Goal: Check status: Check status

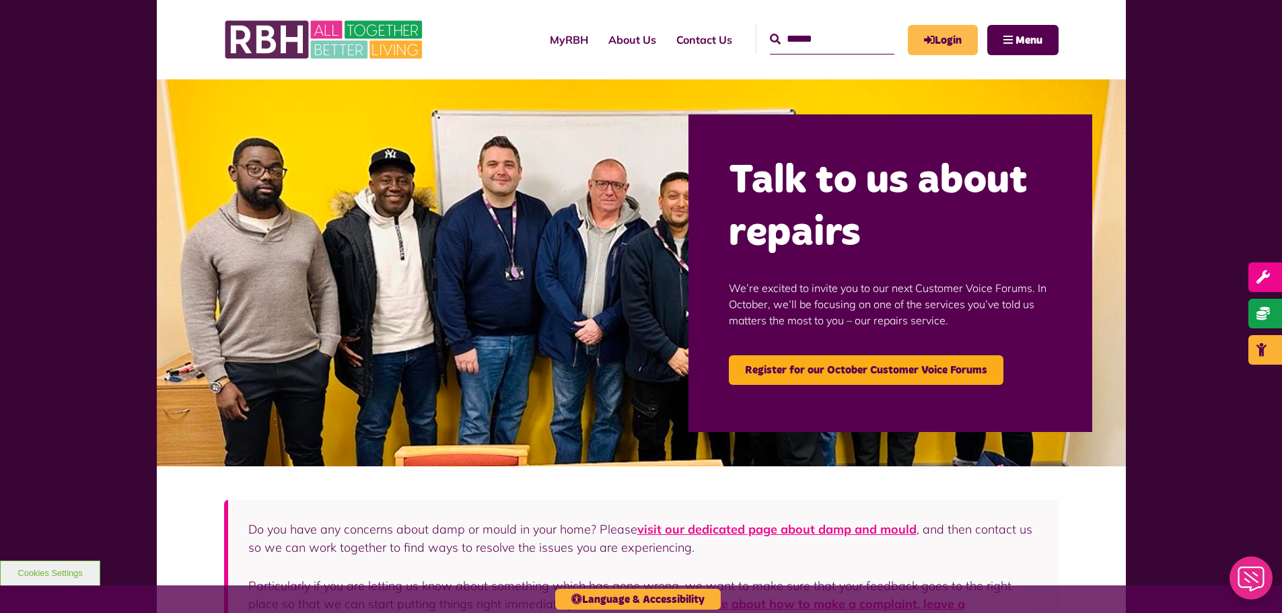
click at [947, 34] on link "Login" at bounding box center [943, 40] width 70 height 30
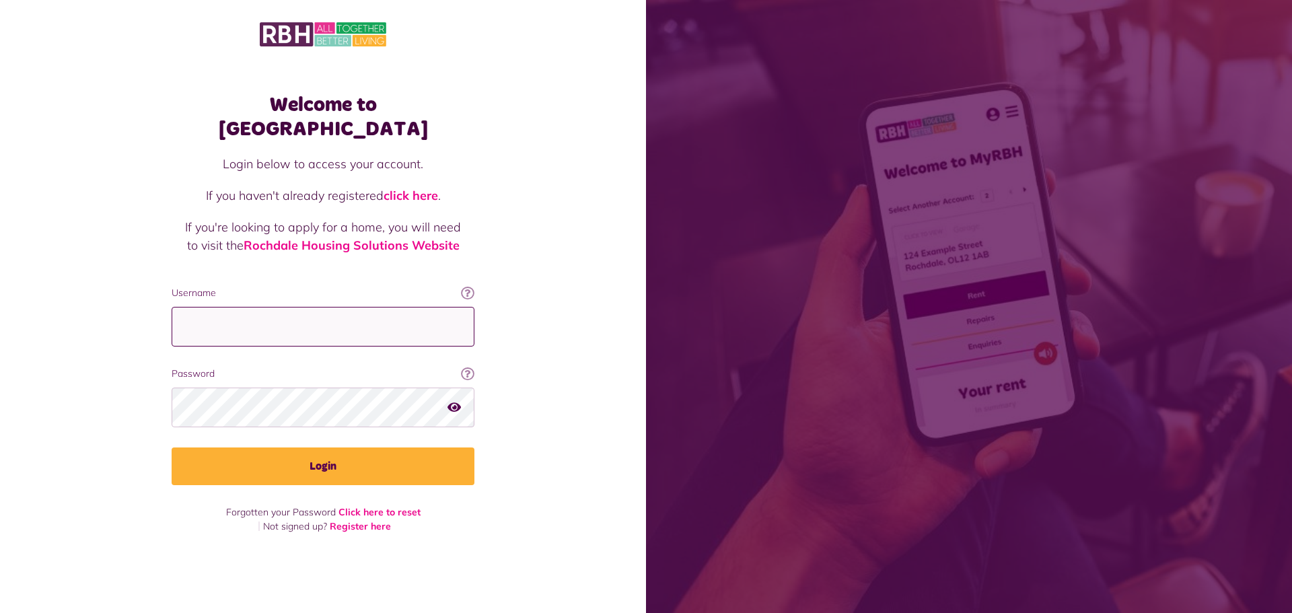
click at [310, 319] on input "Username" at bounding box center [323, 327] width 303 height 40
type input "**********"
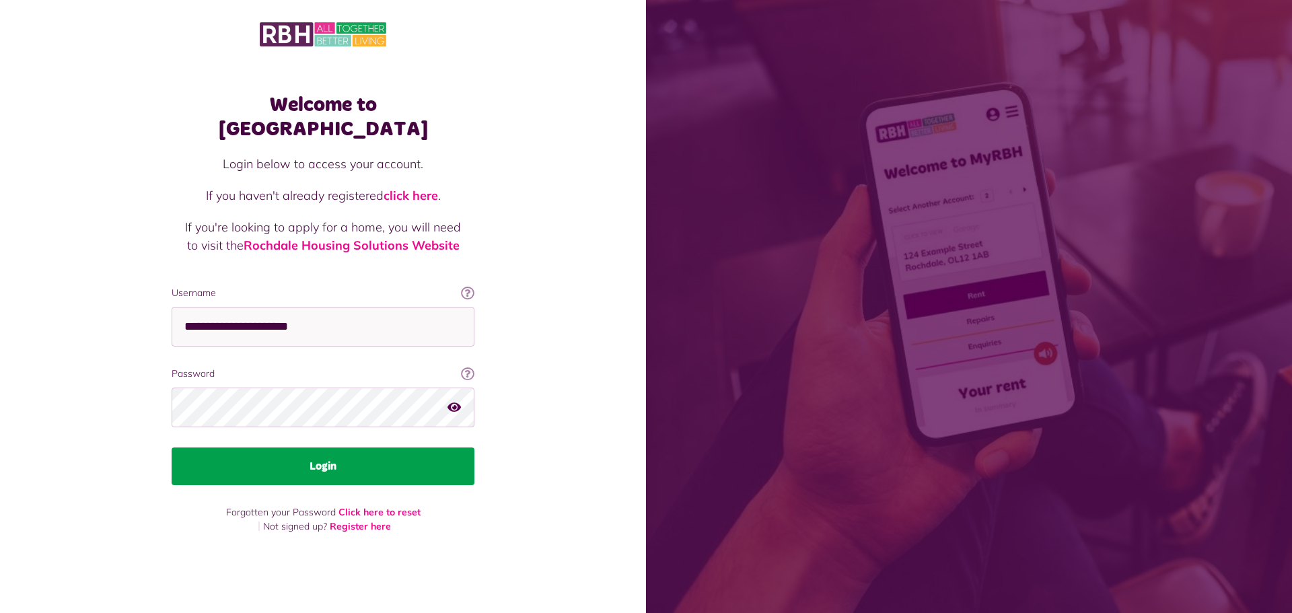
click at [330, 451] on button "Login" at bounding box center [323, 466] width 303 height 38
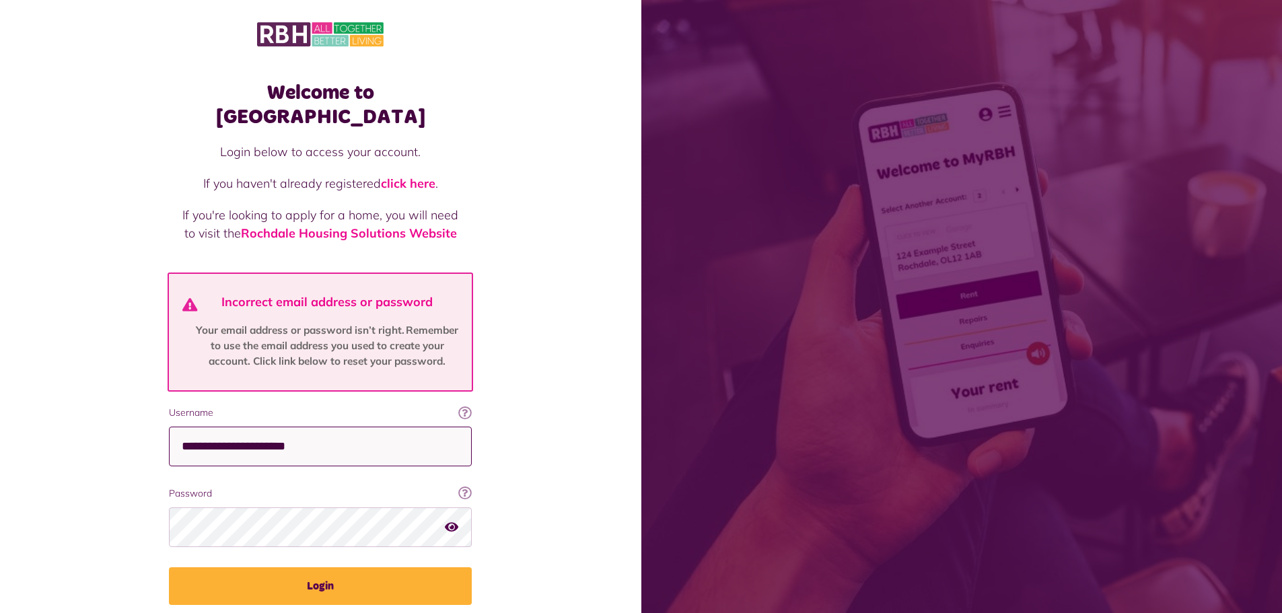
click at [182, 427] on input "**********" at bounding box center [320, 447] width 303 height 40
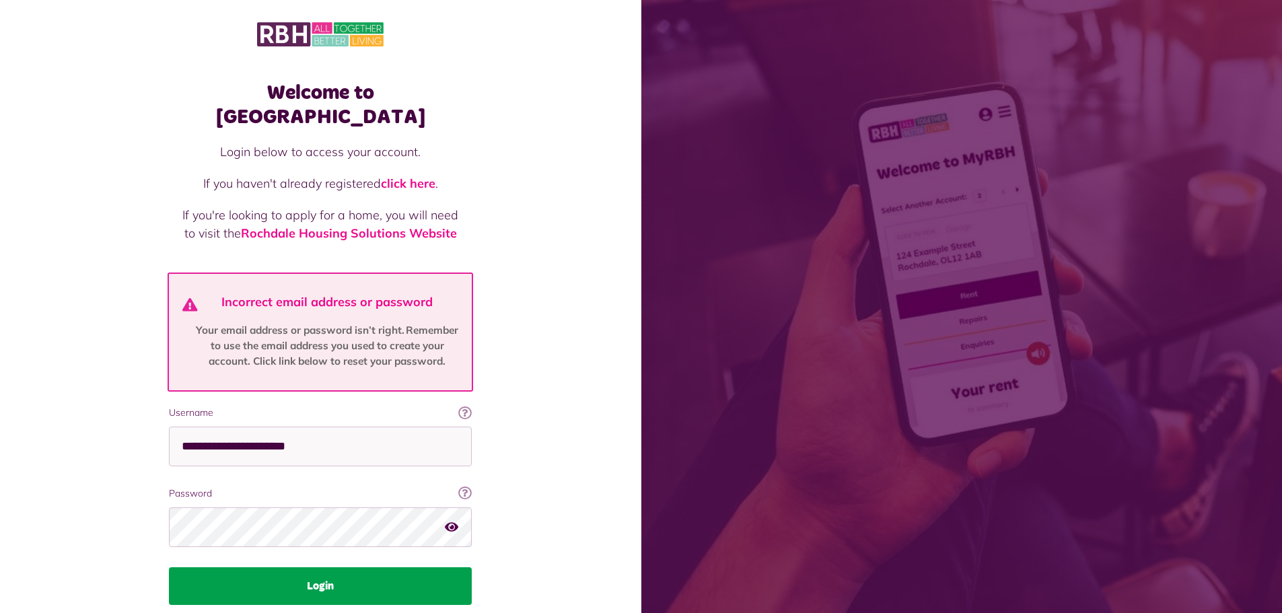
click at [318, 567] on button "Login" at bounding box center [320, 586] width 303 height 38
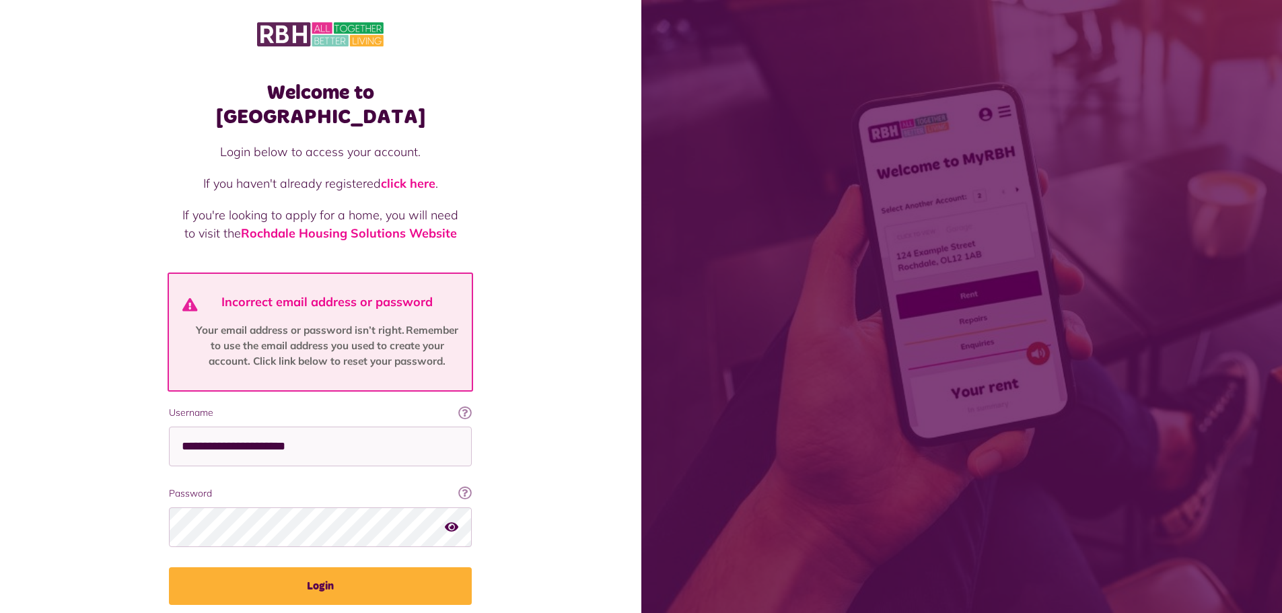
scroll to position [36, 0]
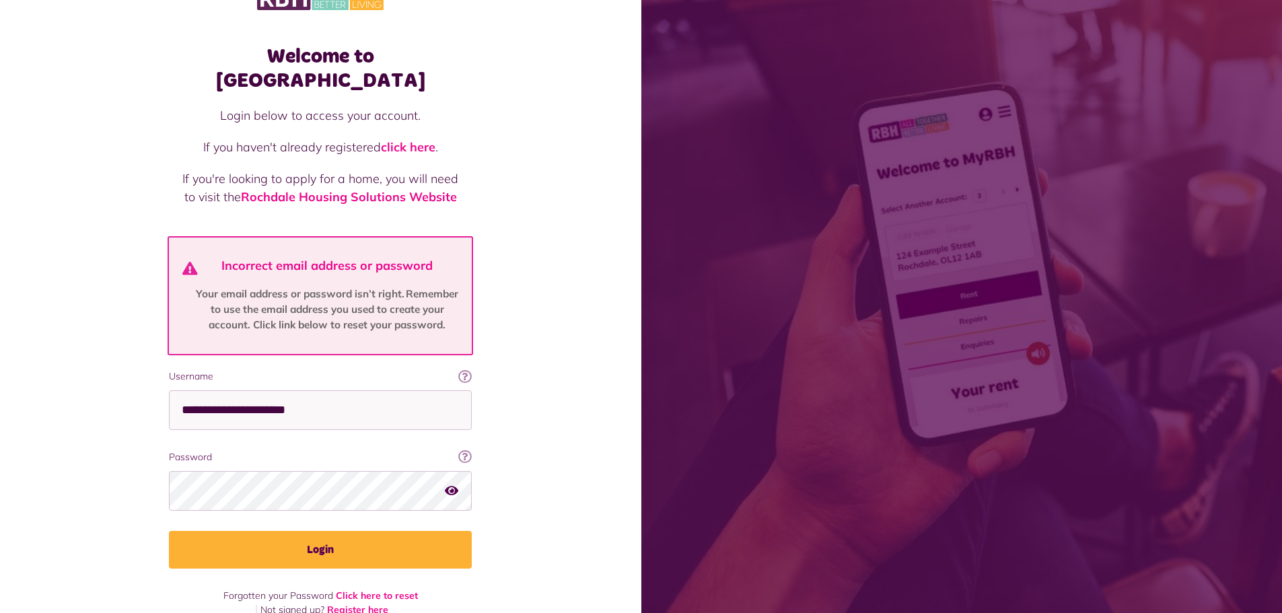
click at [452, 484] on icon "button" at bounding box center [451, 490] width 13 height 12
click at [453, 484] on icon "button" at bounding box center [452, 490] width 15 height 12
click at [452, 484] on icon "button" at bounding box center [451, 490] width 13 height 12
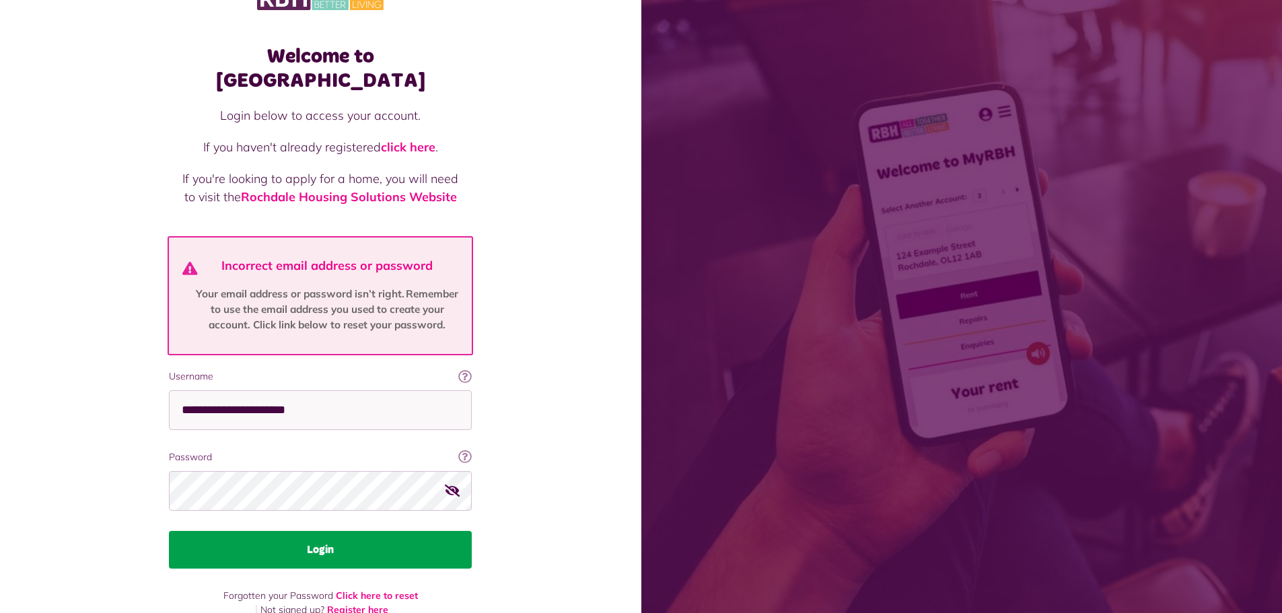
click at [301, 531] on button "Login" at bounding box center [320, 550] width 303 height 38
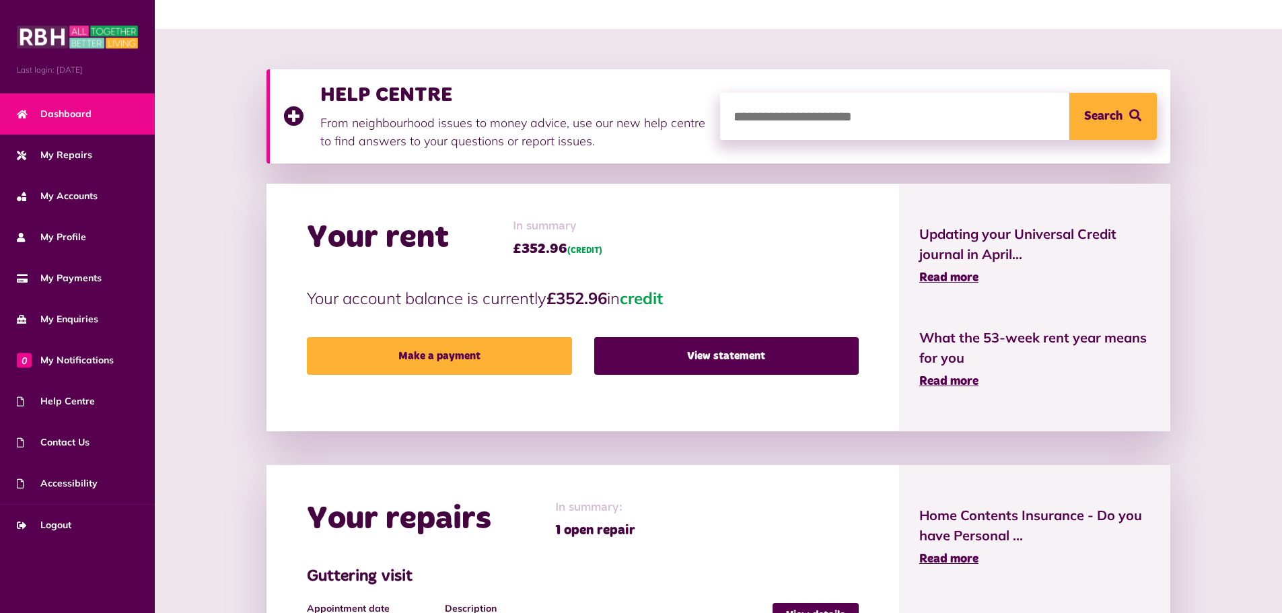
scroll to position [202, 0]
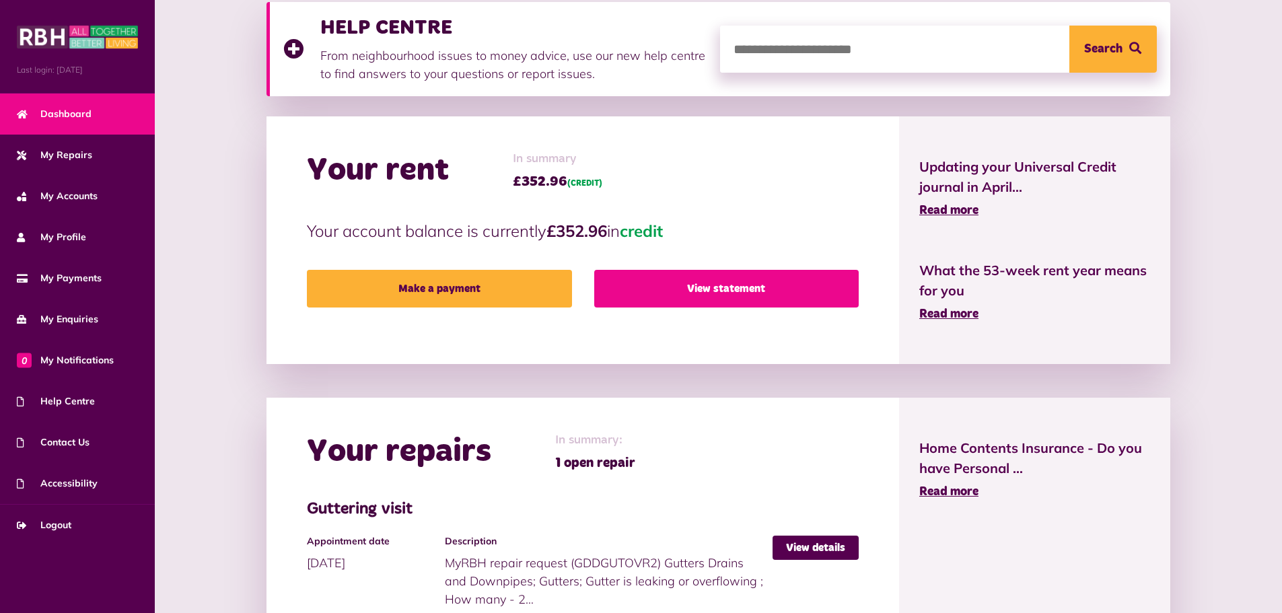
click at [729, 285] on link "View statement" at bounding box center [726, 289] width 264 height 38
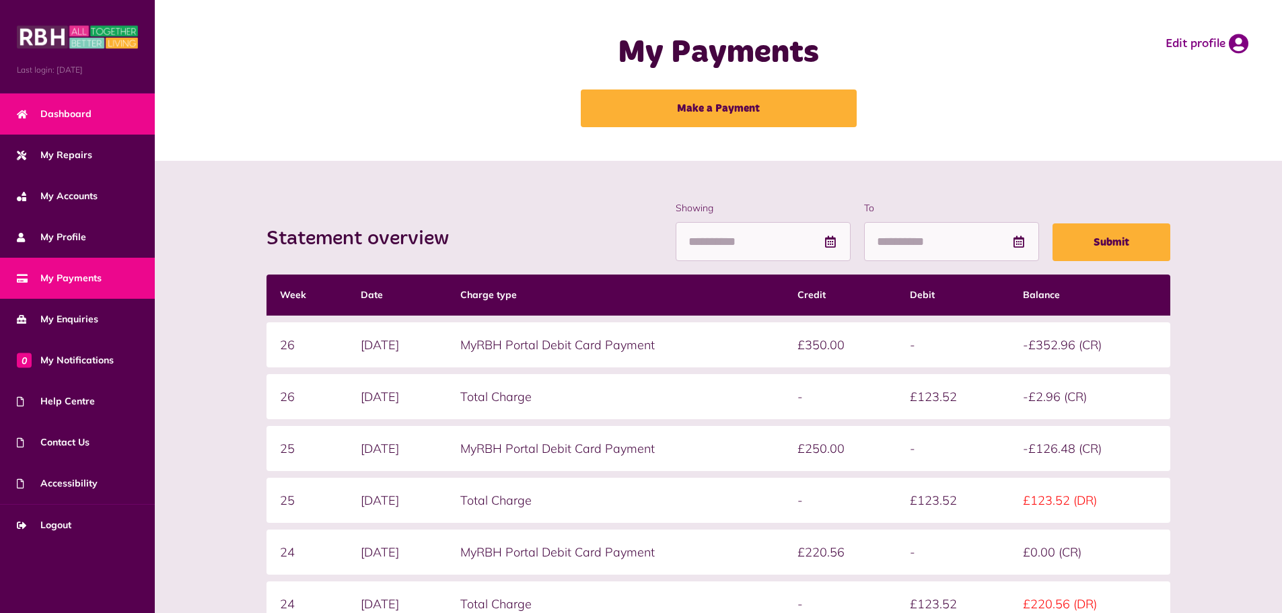
click at [61, 110] on span "Dashboard" at bounding box center [54, 114] width 75 height 14
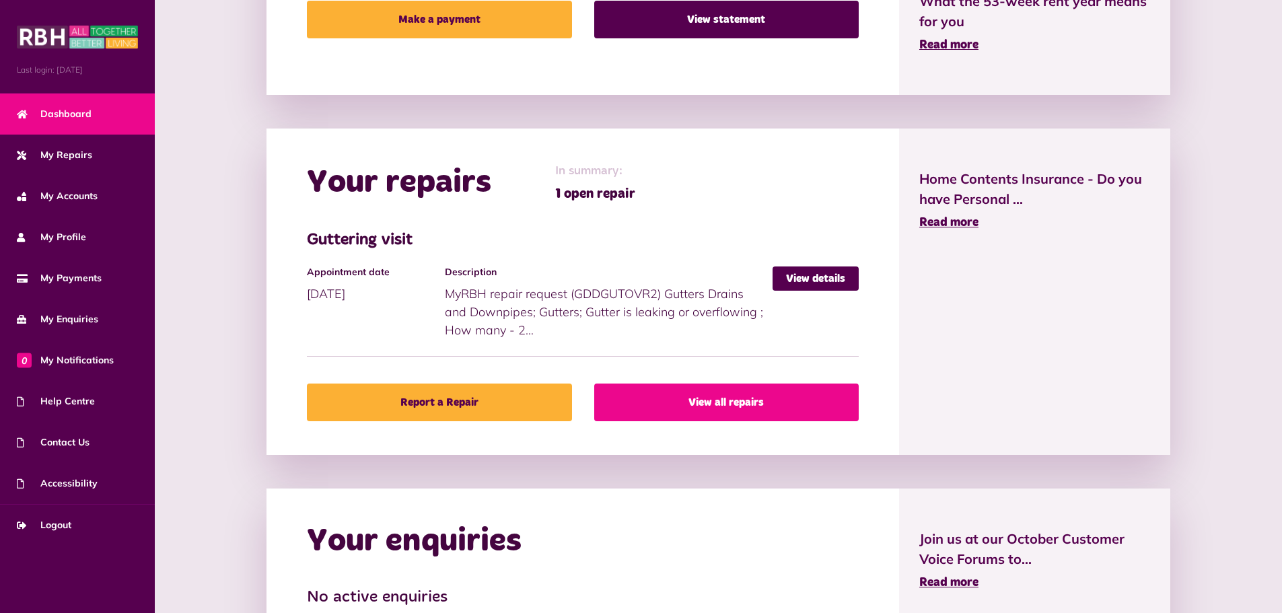
scroll to position [611, 0]
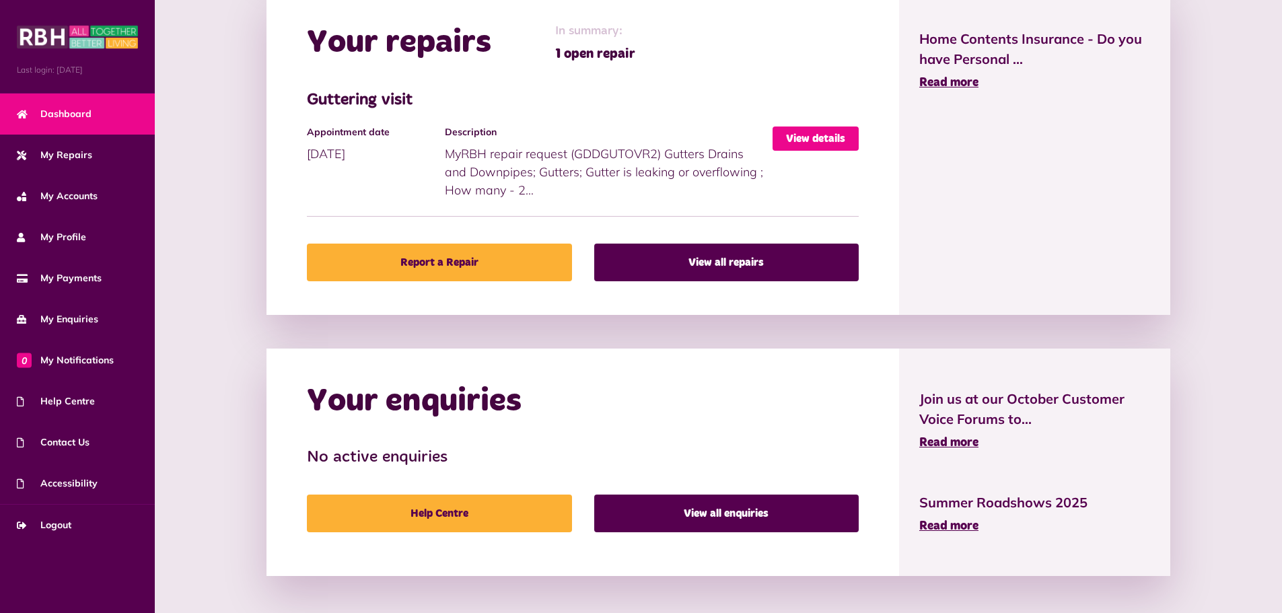
click at [803, 141] on link "View details" at bounding box center [815, 138] width 86 height 24
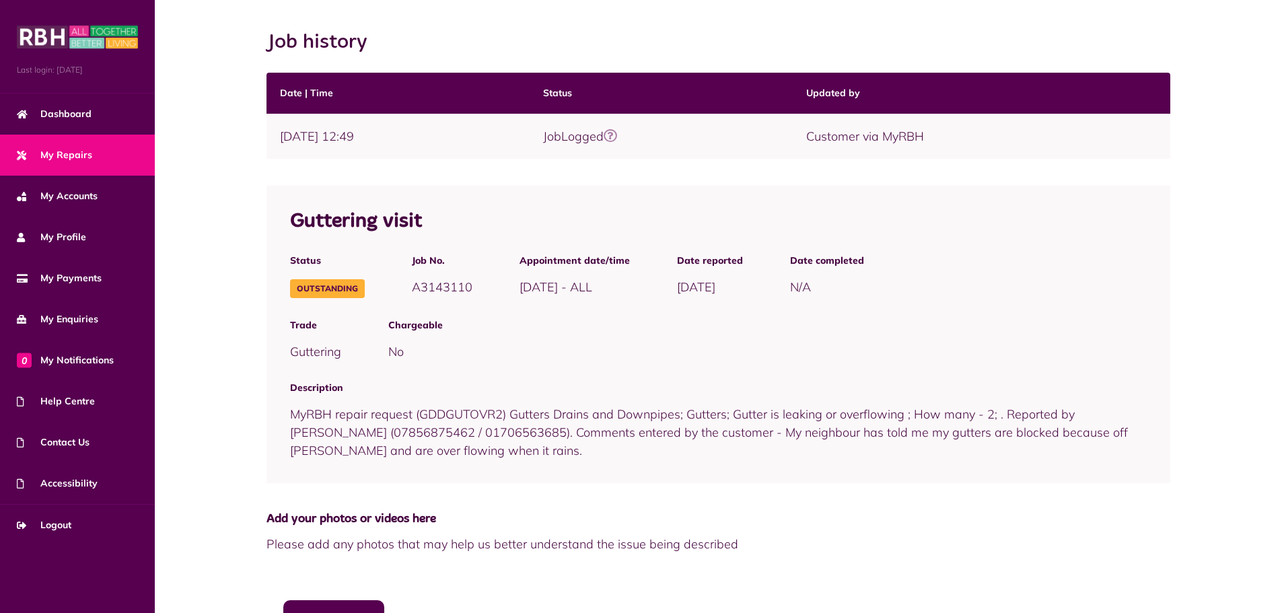
scroll to position [269, 0]
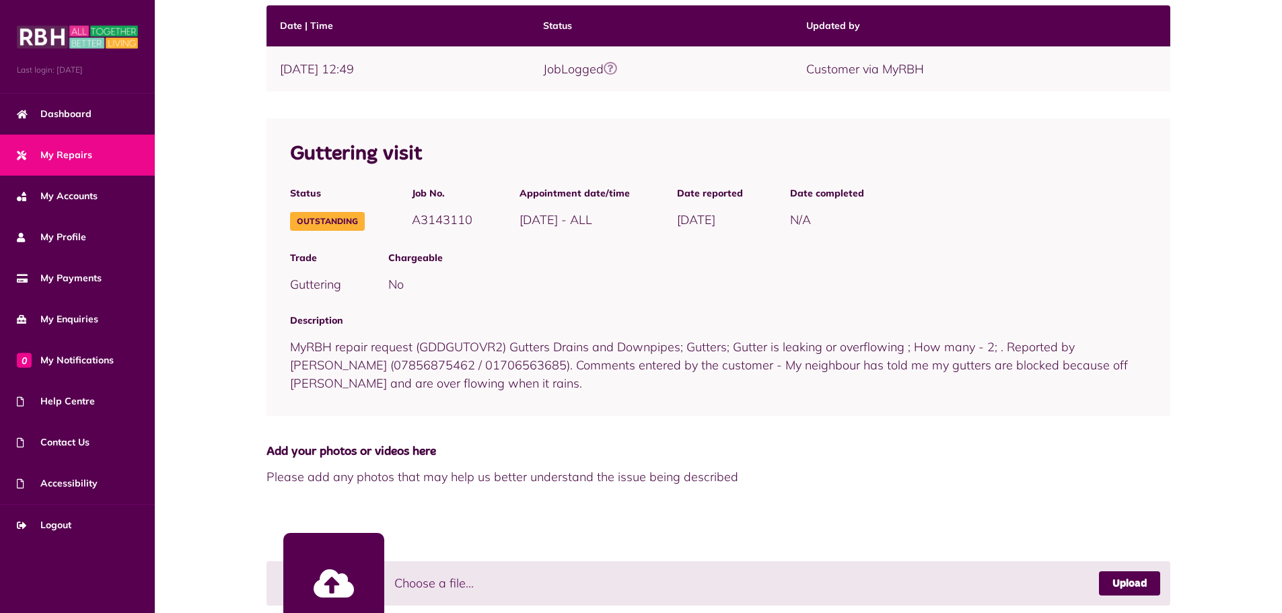
click at [449, 381] on div "Description MyRBH repair request (GDDGUTOVR2) Gutters Drains and Downpipes; Gut…" at bounding box center [717, 352] width 903 height 99
drag, startPoint x: 436, startPoint y: 382, endPoint x: 293, endPoint y: 348, distance: 146.7
click at [293, 348] on div "Description MyRBH repair request (GDDGUTOVR2) Gutters Drains and Downpipes; Gut…" at bounding box center [717, 352] width 903 height 99
click at [448, 384] on div "Description MyRBH repair request (GDDGUTOVR2) Gutters Drains and Downpipes; Gut…" at bounding box center [717, 352] width 903 height 99
copy span "MyRBH repair request (GDDGUTOVR2) Gutters Drains and Downpipes; Gutters; Gutter…"
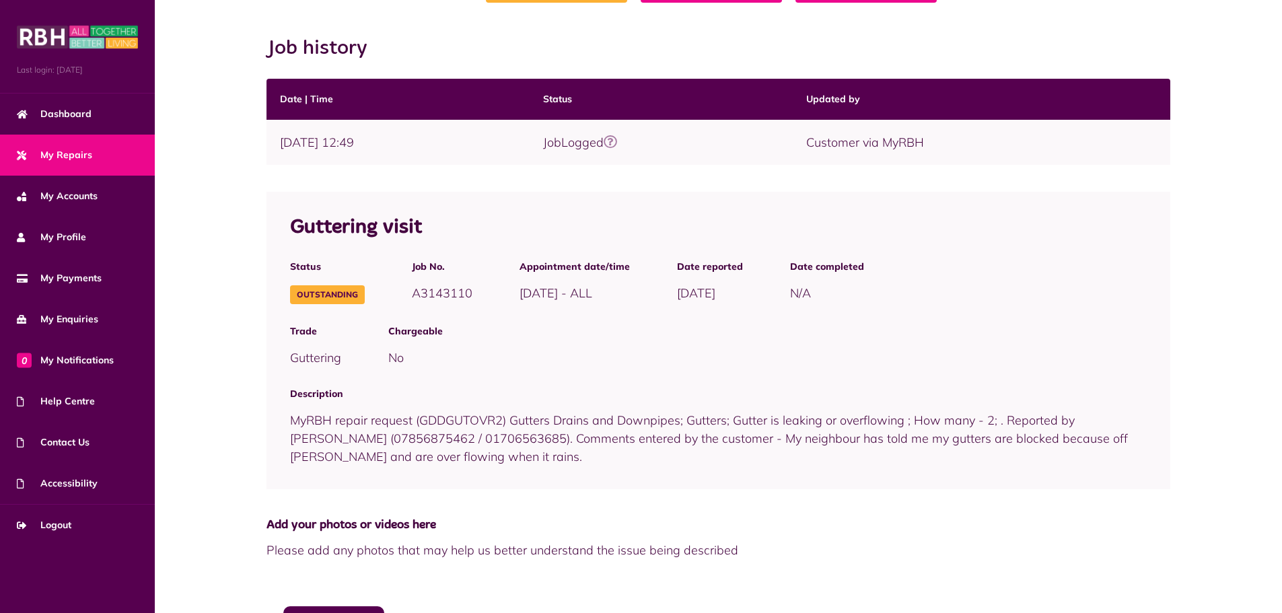
scroll to position [0, 0]
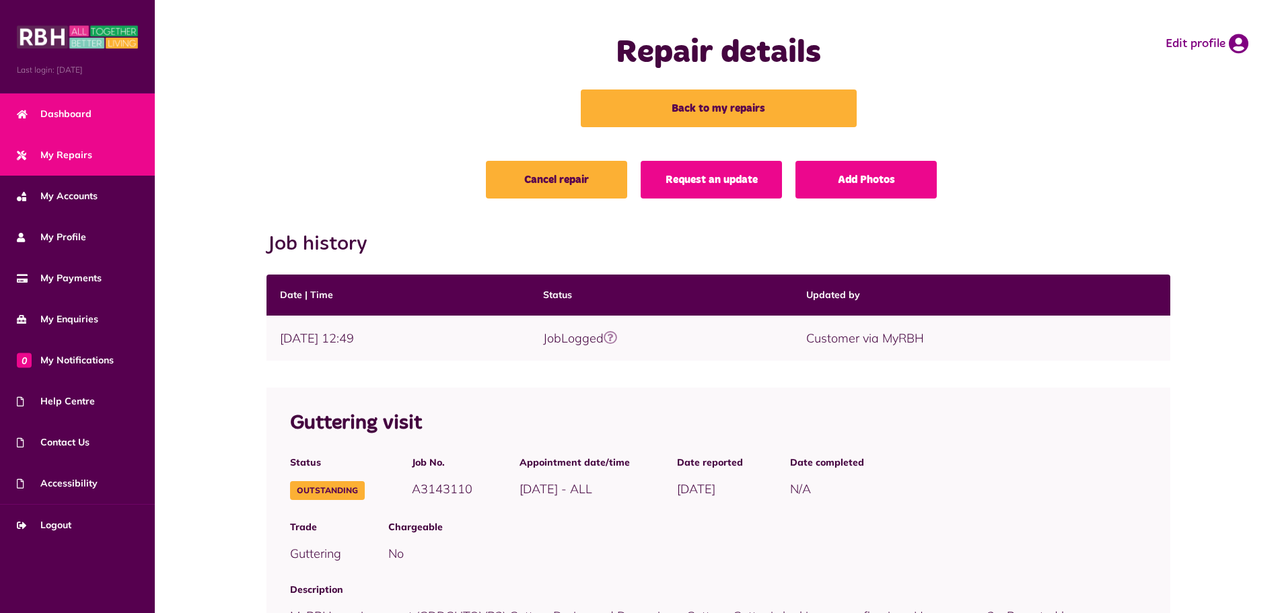
click at [63, 106] on link "Dashboard" at bounding box center [77, 114] width 155 height 41
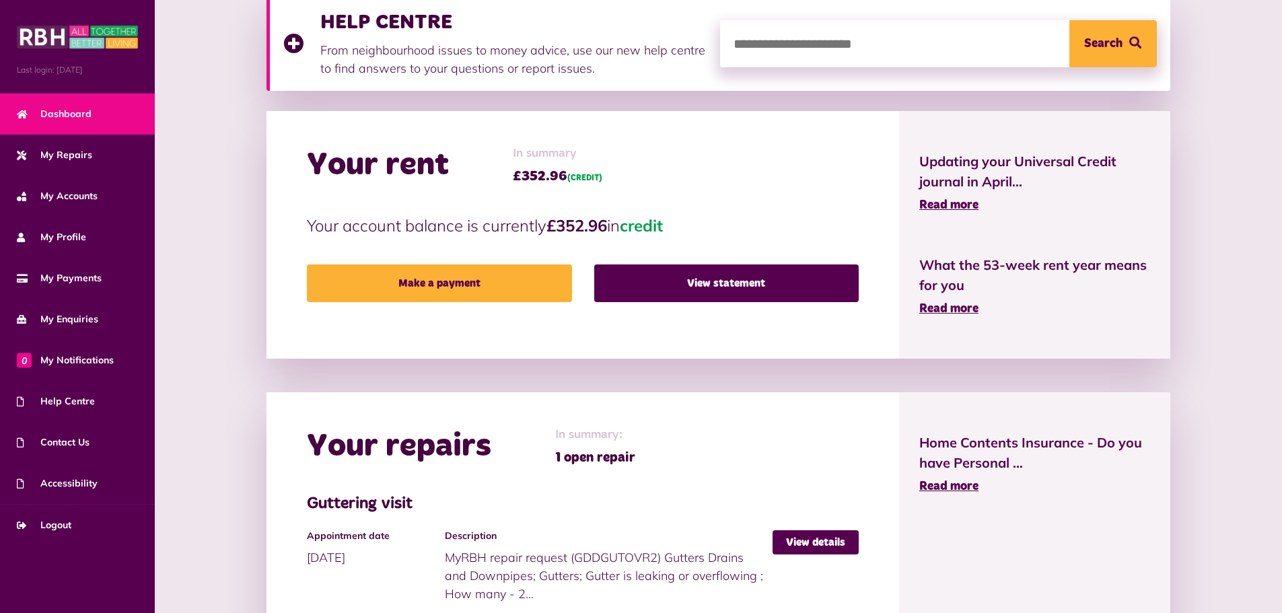
scroll to position [5, 0]
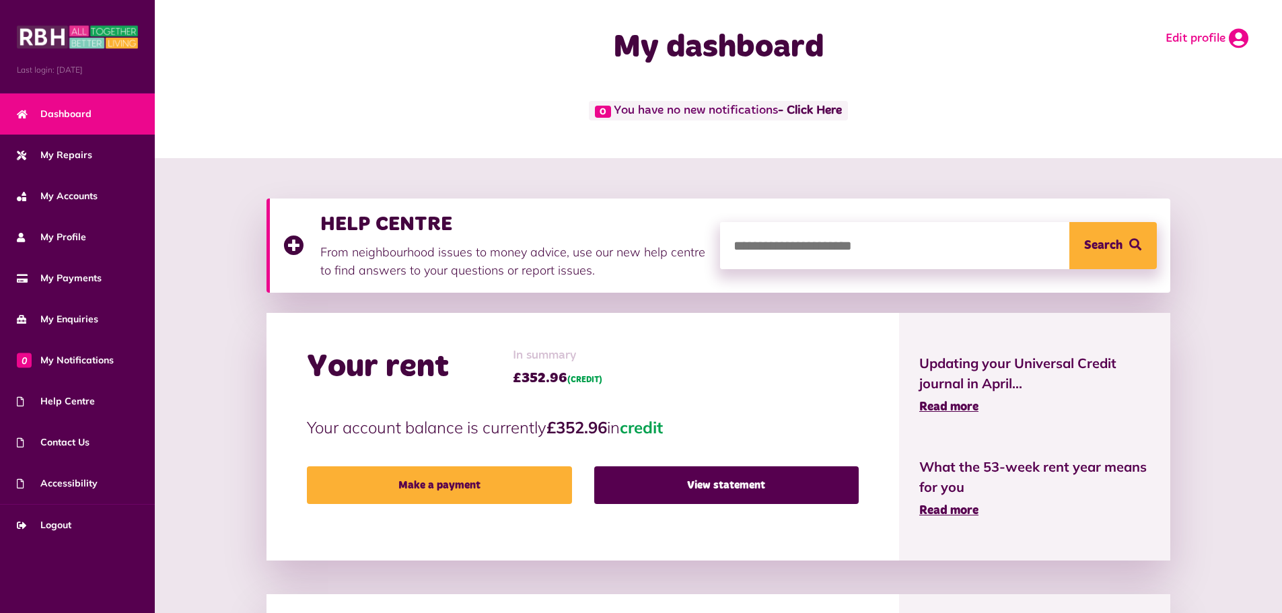
click at [1230, 38] on icon at bounding box center [1238, 38] width 20 height 20
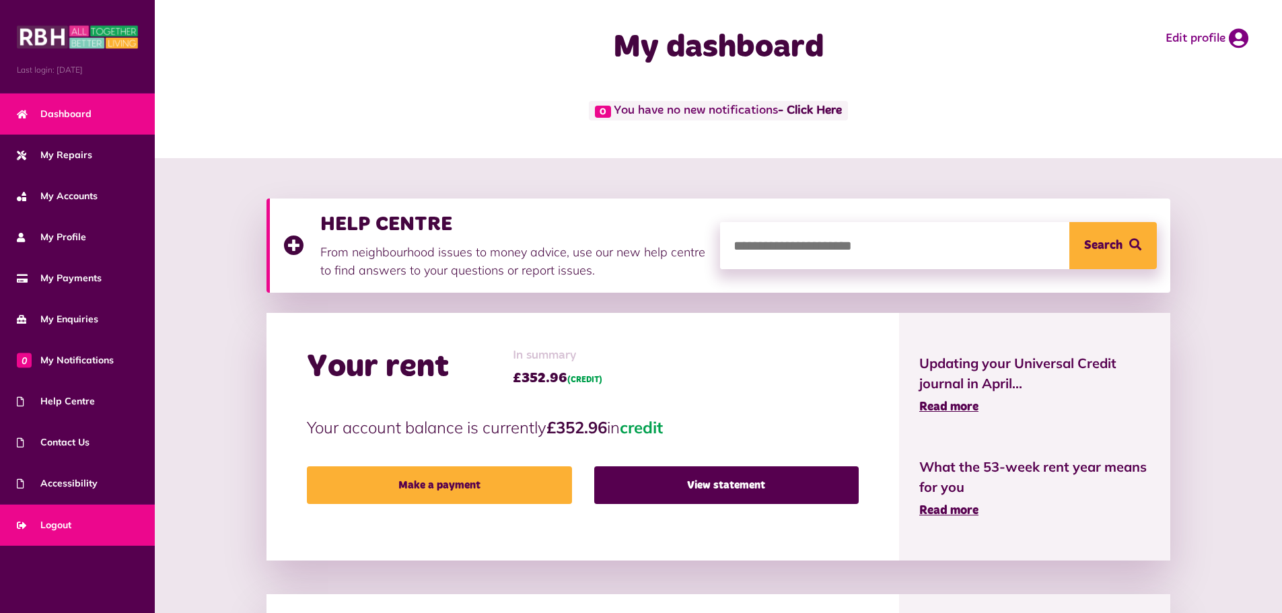
click at [53, 524] on span "Logout" at bounding box center [44, 525] width 54 height 14
